Goal: Use online tool/utility: Utilize a website feature to perform a specific function

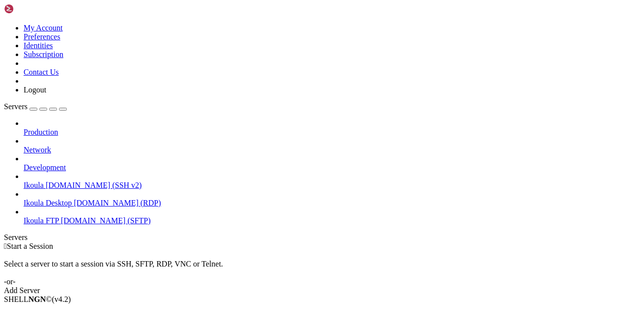
click at [44, 181] on span "Ikoula" at bounding box center [34, 185] width 20 height 8
click at [50, 312] on span "Connect" at bounding box center [37, 316] width 26 height 8
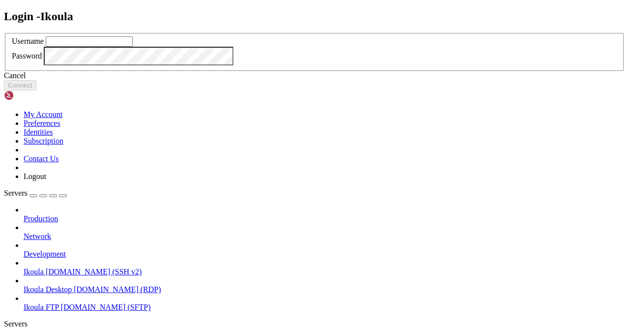
click at [133, 47] on input "text" at bounding box center [89, 41] width 87 height 10
type input "plb"
drag, startPoint x: 387, startPoint y: 229, endPoint x: 263, endPoint y: 182, distance: 131.9
click at [36, 90] on button "Connect" at bounding box center [20, 85] width 32 height 10
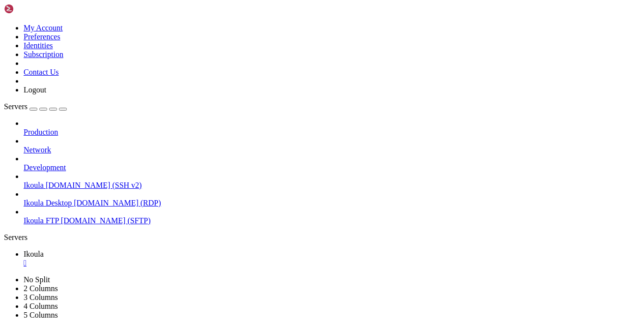
scroll to position [4, 1]
drag, startPoint x: 92, startPoint y: 547, endPoint x: 99, endPoint y: 545, distance: 7.5
drag, startPoint x: 159, startPoint y: 571, endPoint x: 165, endPoint y: 571, distance: 5.4
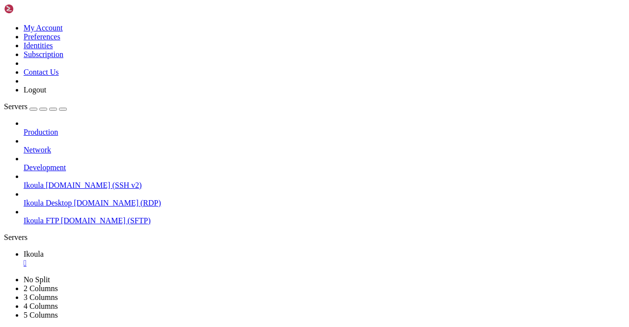
drag, startPoint x: 116, startPoint y: 539, endPoint x: 152, endPoint y: 528, distance: 37.9
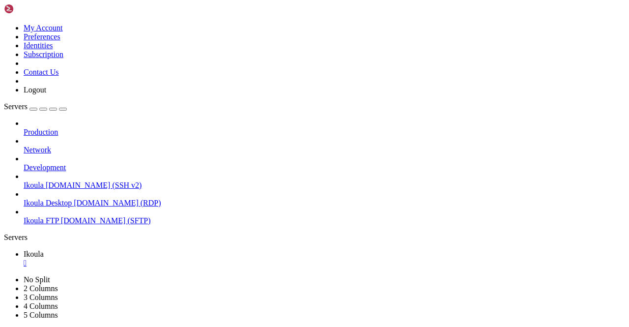
scroll to position [4277, 0]
drag, startPoint x: 219, startPoint y: 586, endPoint x: 254, endPoint y: 580, distance: 35.4
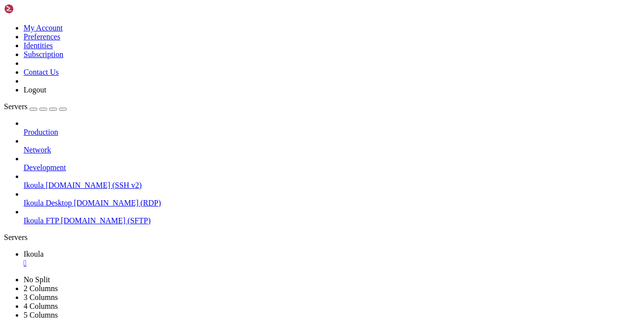
scroll to position [8279, 0]
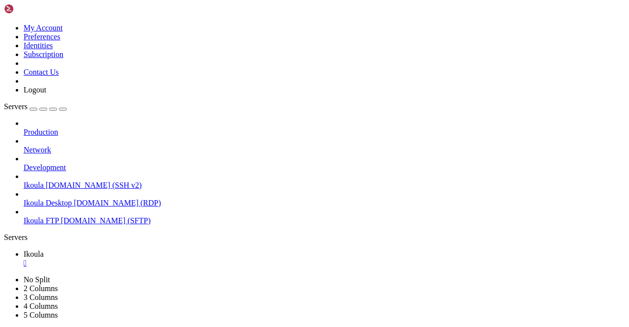
scroll to position [10192, 0]
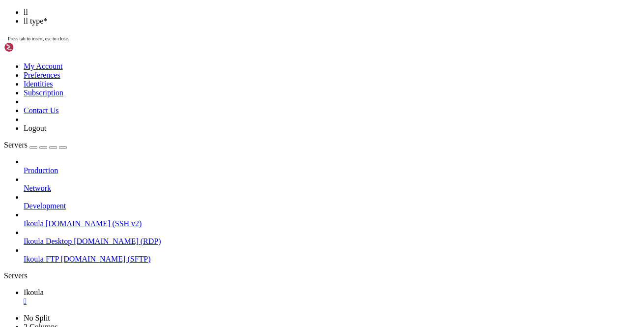
scroll to position [11211, 0]
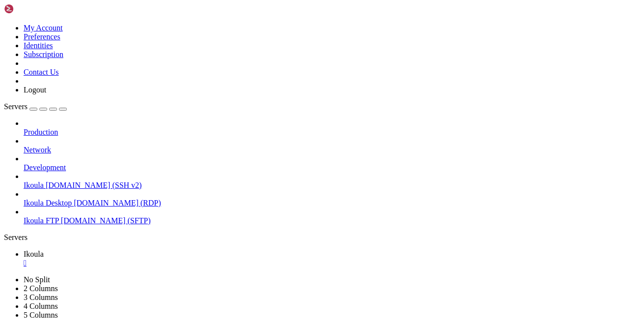
scroll to position [11370, 0]
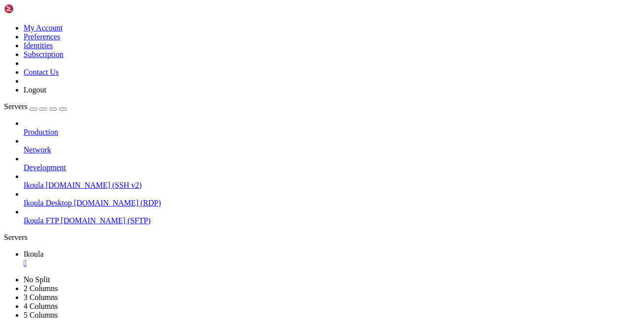
scroll to position [15379, 0]
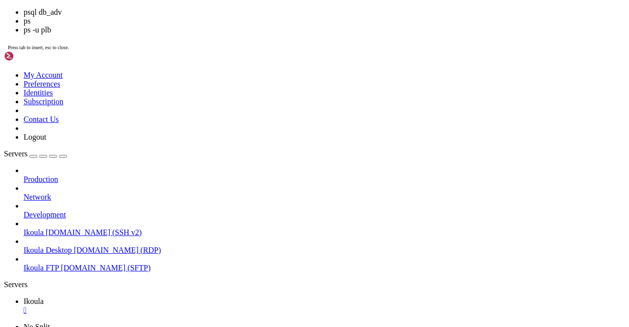
scroll to position [15421, 0]
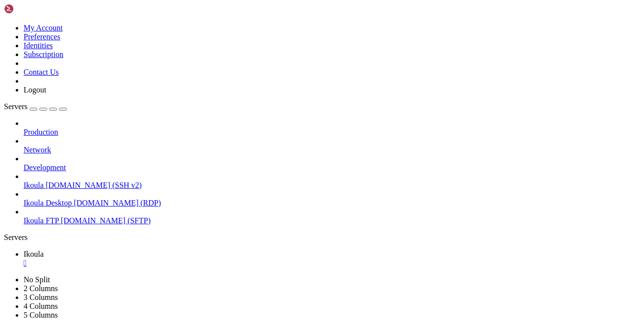
scroll to position [16098, 0]
